Goal: Navigation & Orientation: Go to known website

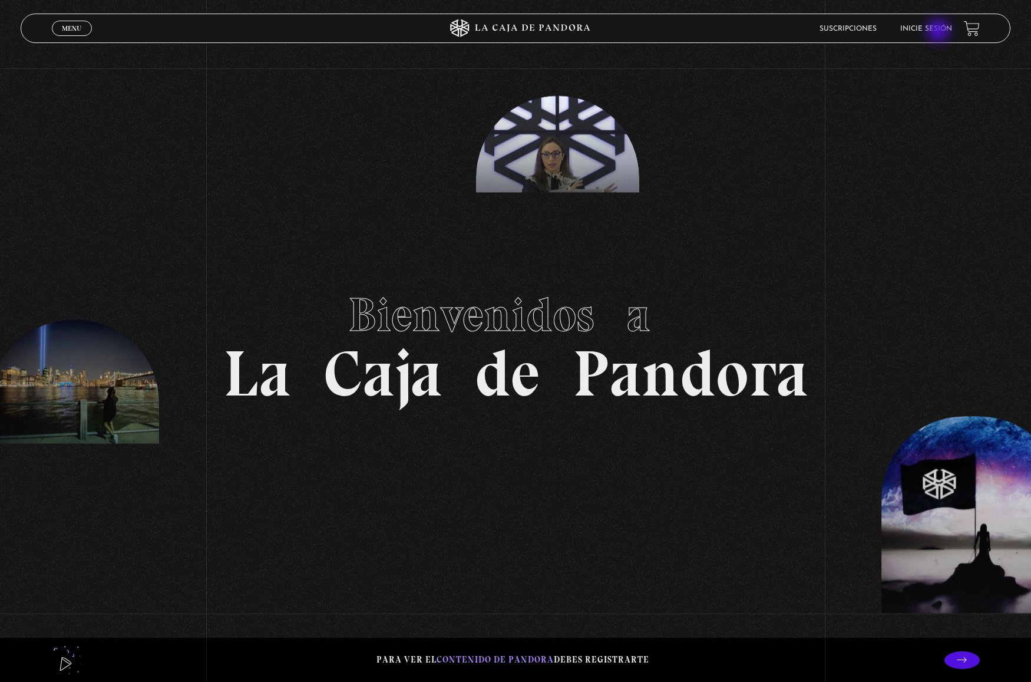
click at [940, 32] on link "Inicie sesión" at bounding box center [926, 28] width 52 height 7
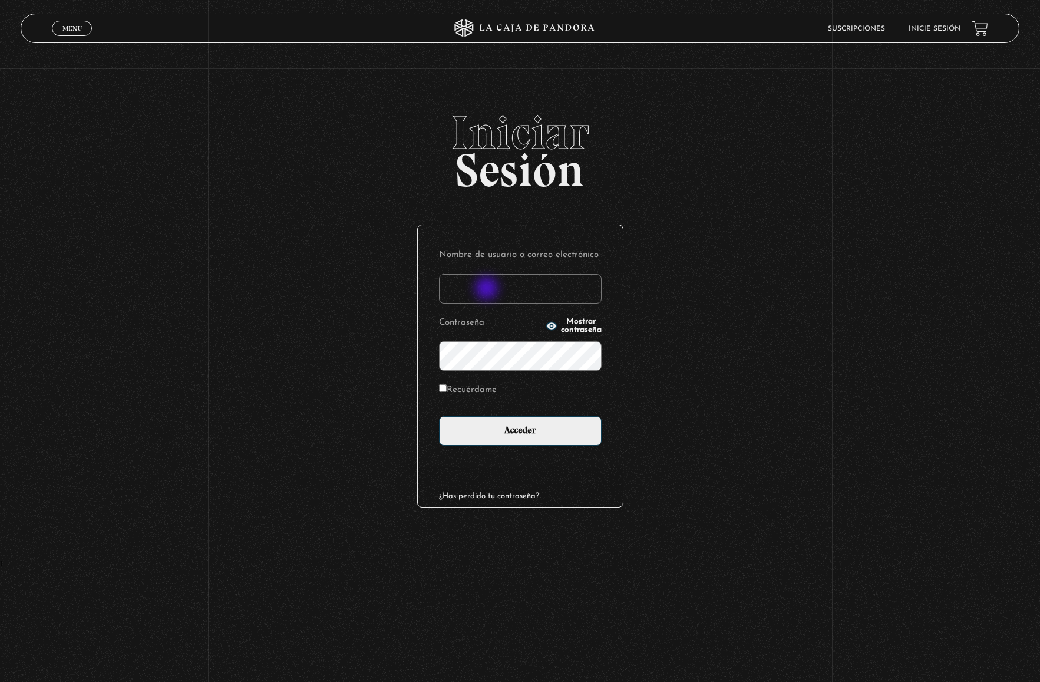
click at [488, 289] on input "Nombre de usuario o correo electrónico" at bounding box center [520, 288] width 163 height 29
click at [493, 282] on input "eve" at bounding box center [520, 288] width 163 height 29
click at [494, 289] on input "eve_21" at bounding box center [520, 288] width 163 height 29
type input "eve_21@hotmail.com"
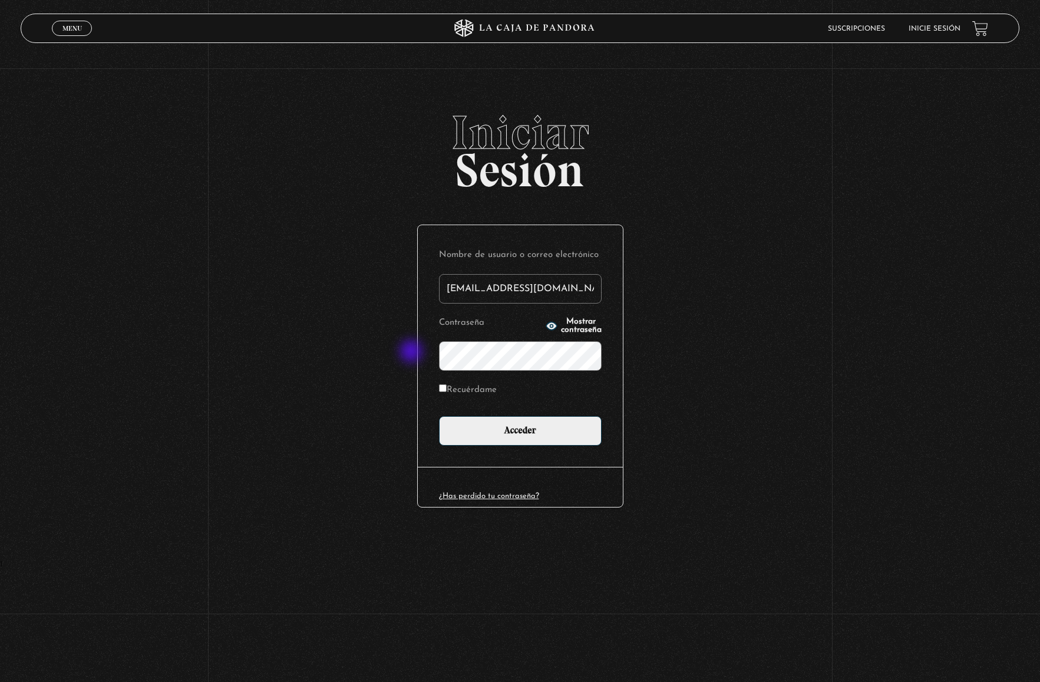
click at [412, 352] on div "Iniciar Sesión Nombre de usuario o correo electrónico eve_21@hotmail.com Contra…" at bounding box center [520, 334] width 1040 height 451
click at [439, 416] on input "Acceder" at bounding box center [520, 430] width 163 height 29
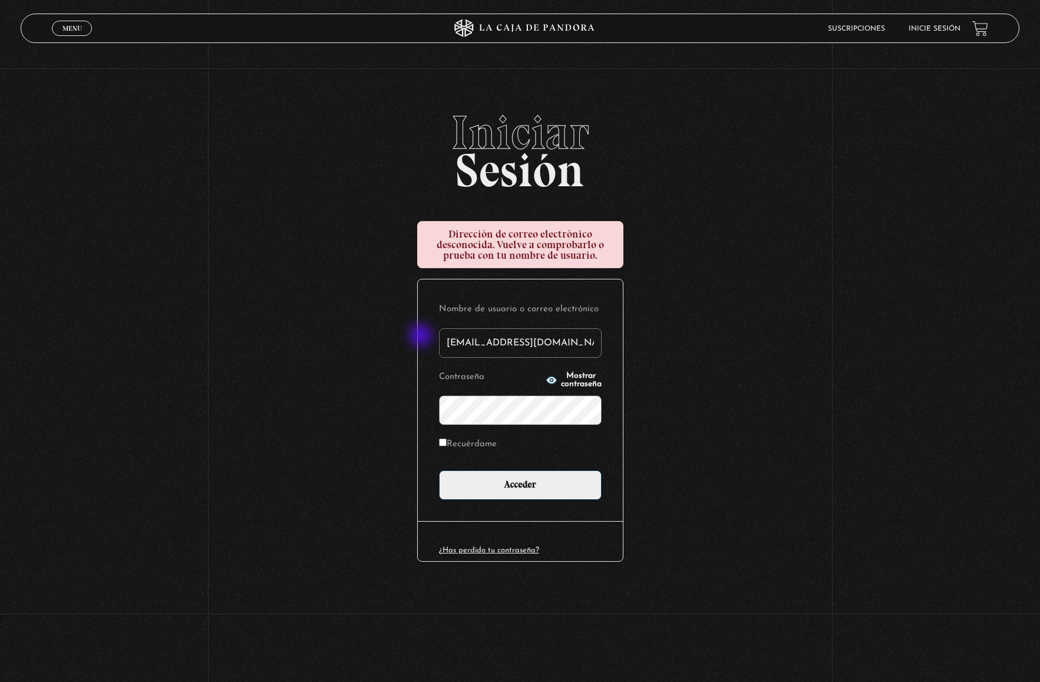
drag, startPoint x: 552, startPoint y: 342, endPoint x: 421, endPoint y: 336, distance: 130.4
click at [421, 336] on div "Nombre de usuario o correo electrónico eve_21@hotmail.com Contraseña Mostrar co…" at bounding box center [520, 400] width 205 height 242
click at [532, 349] on input "evmr" at bounding box center [520, 342] width 163 height 29
click at [496, 347] on input "evmr" at bounding box center [520, 342] width 163 height 29
type input "evmr_21@hotmail.com"
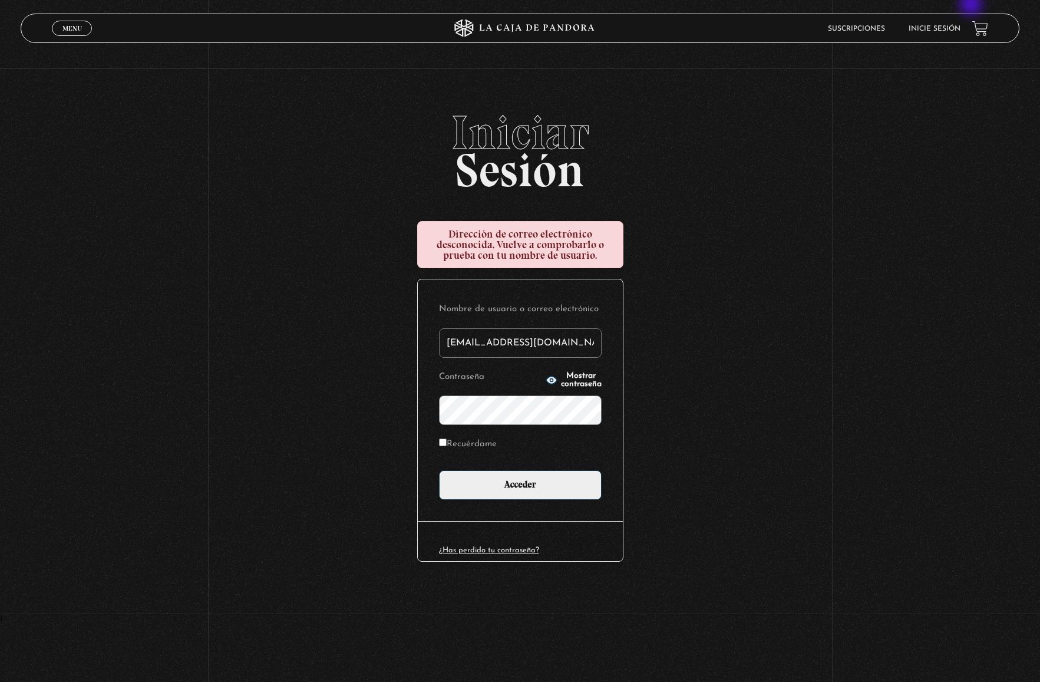
click at [439, 470] on input "Acceder" at bounding box center [520, 484] width 163 height 29
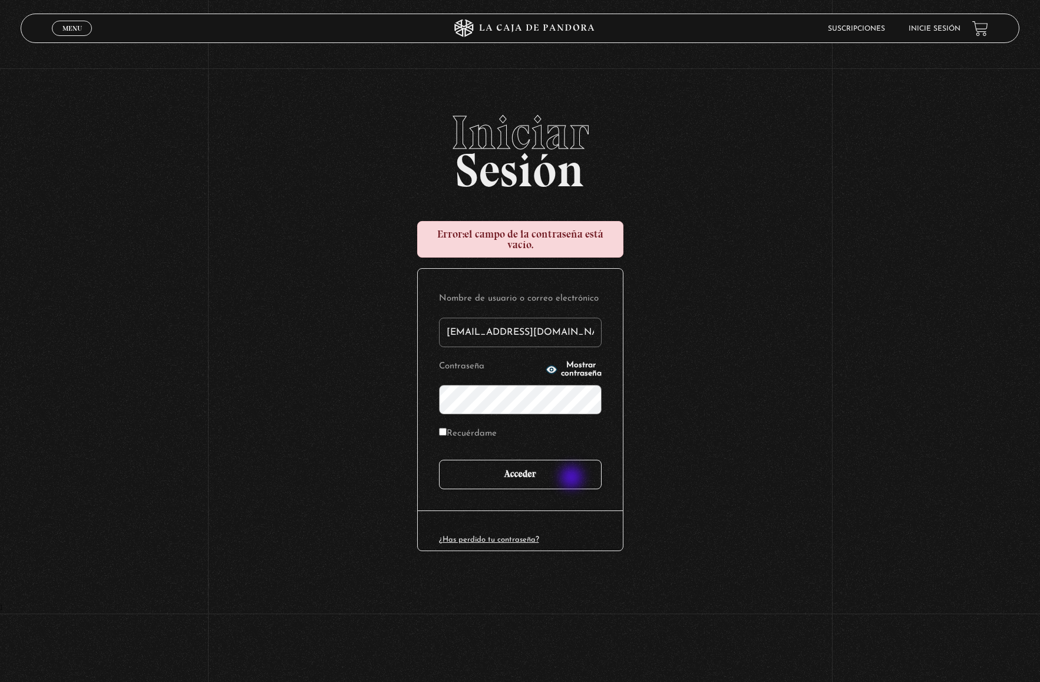
click at [573, 478] on input "Acceder" at bounding box center [520, 474] width 163 height 29
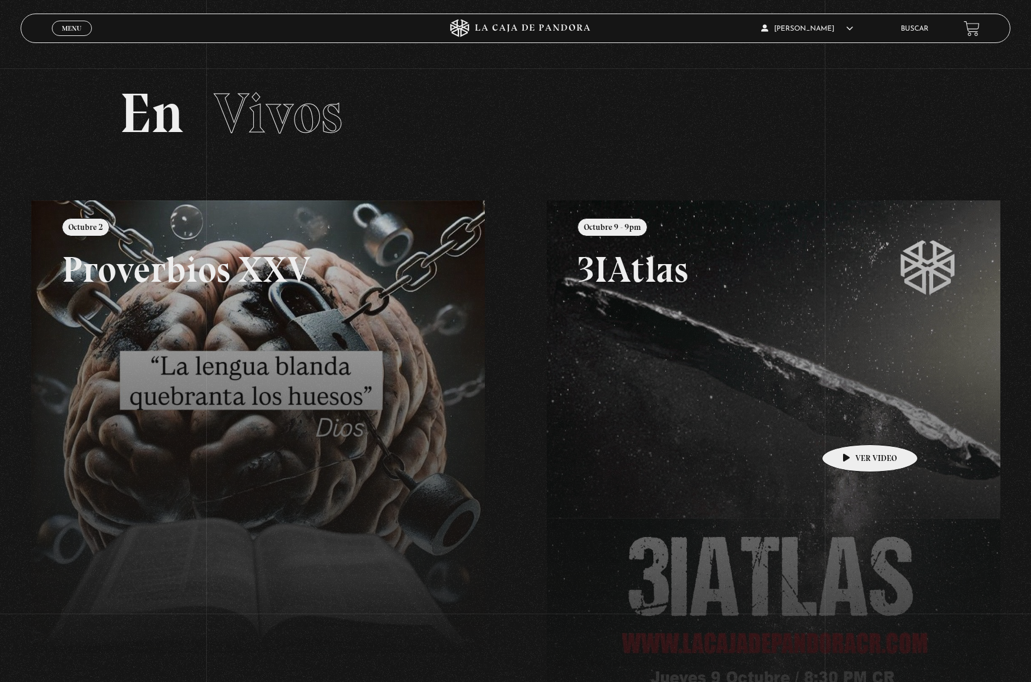
scroll to position [13, 0]
